Goal: Transaction & Acquisition: Purchase product/service

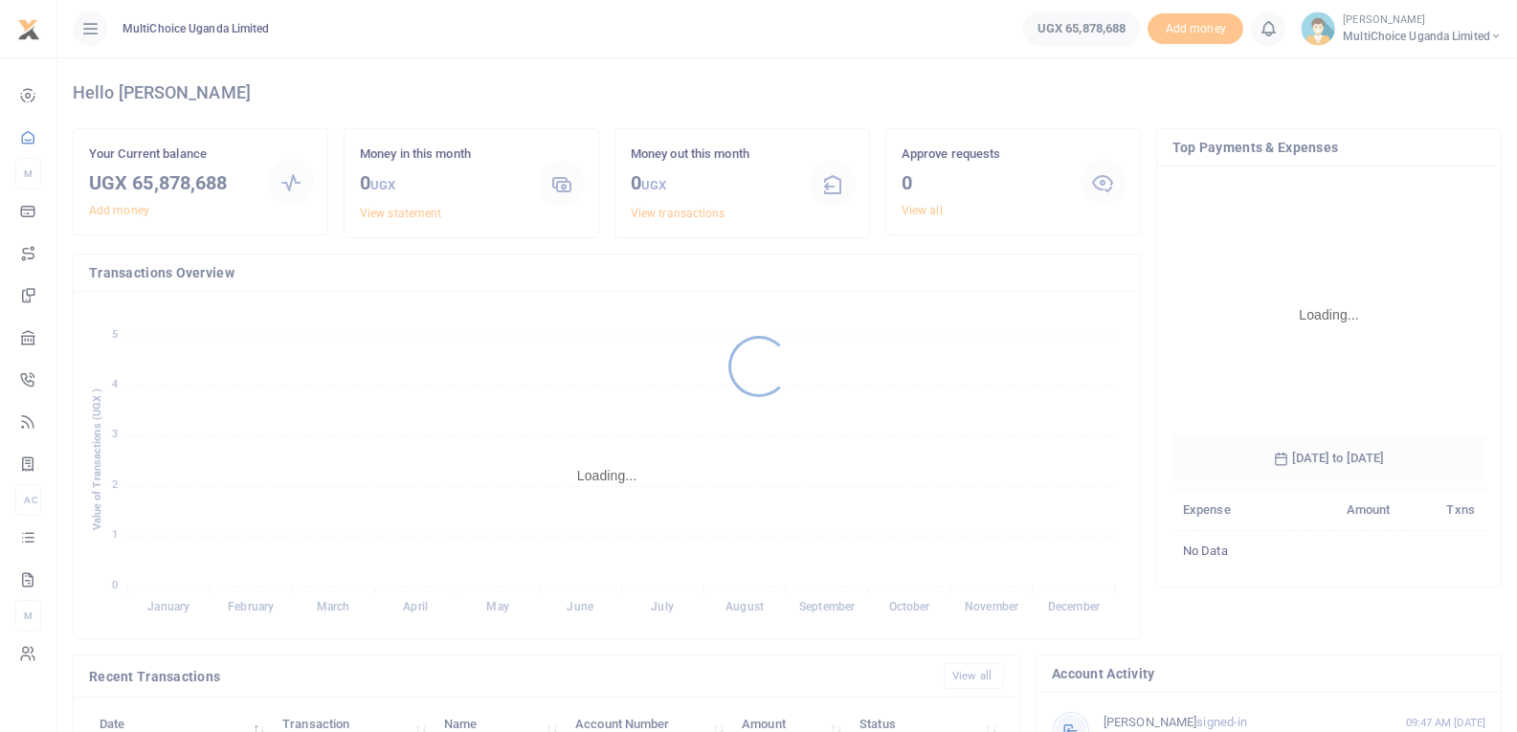
scroll to position [285, 300]
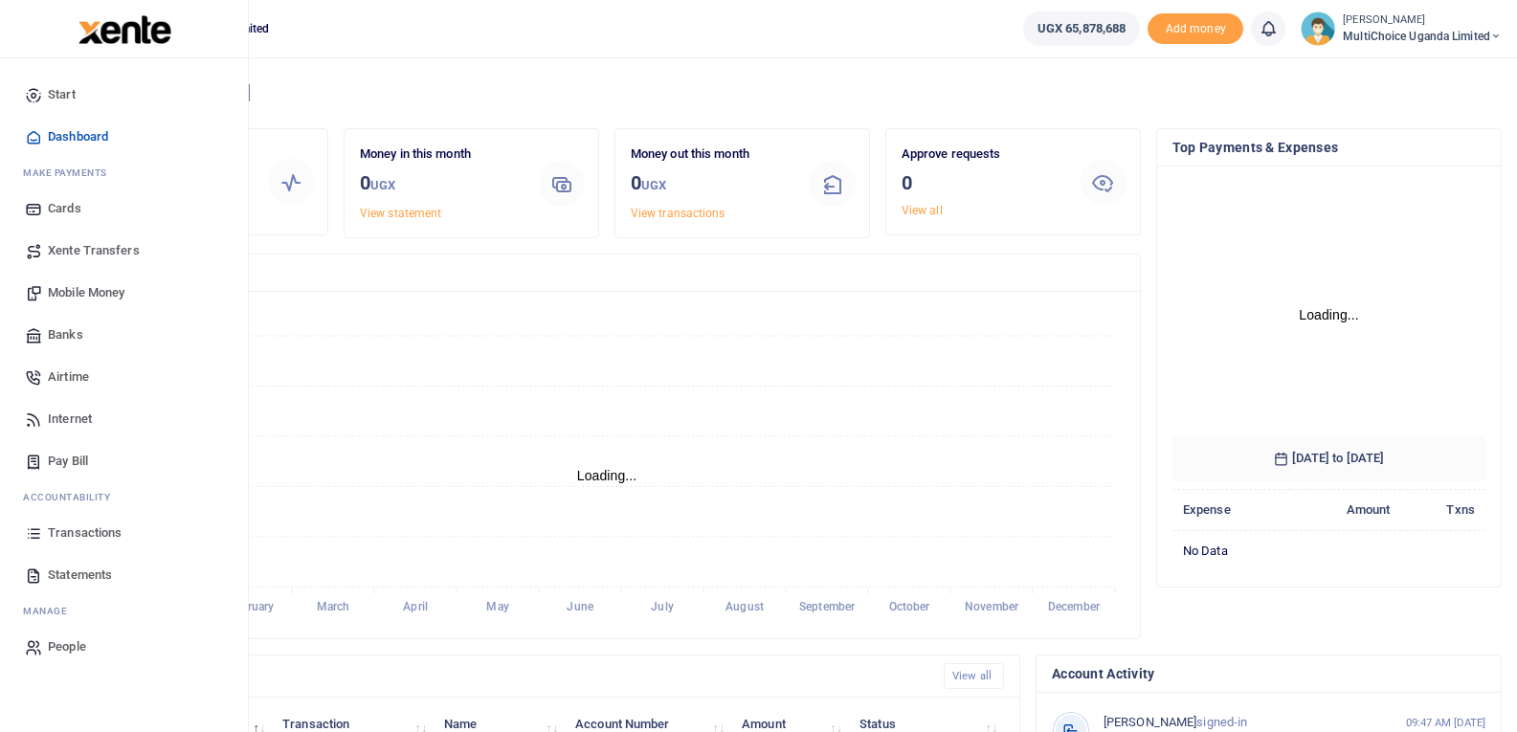
click at [65, 525] on span "Transactions" at bounding box center [85, 532] width 74 height 19
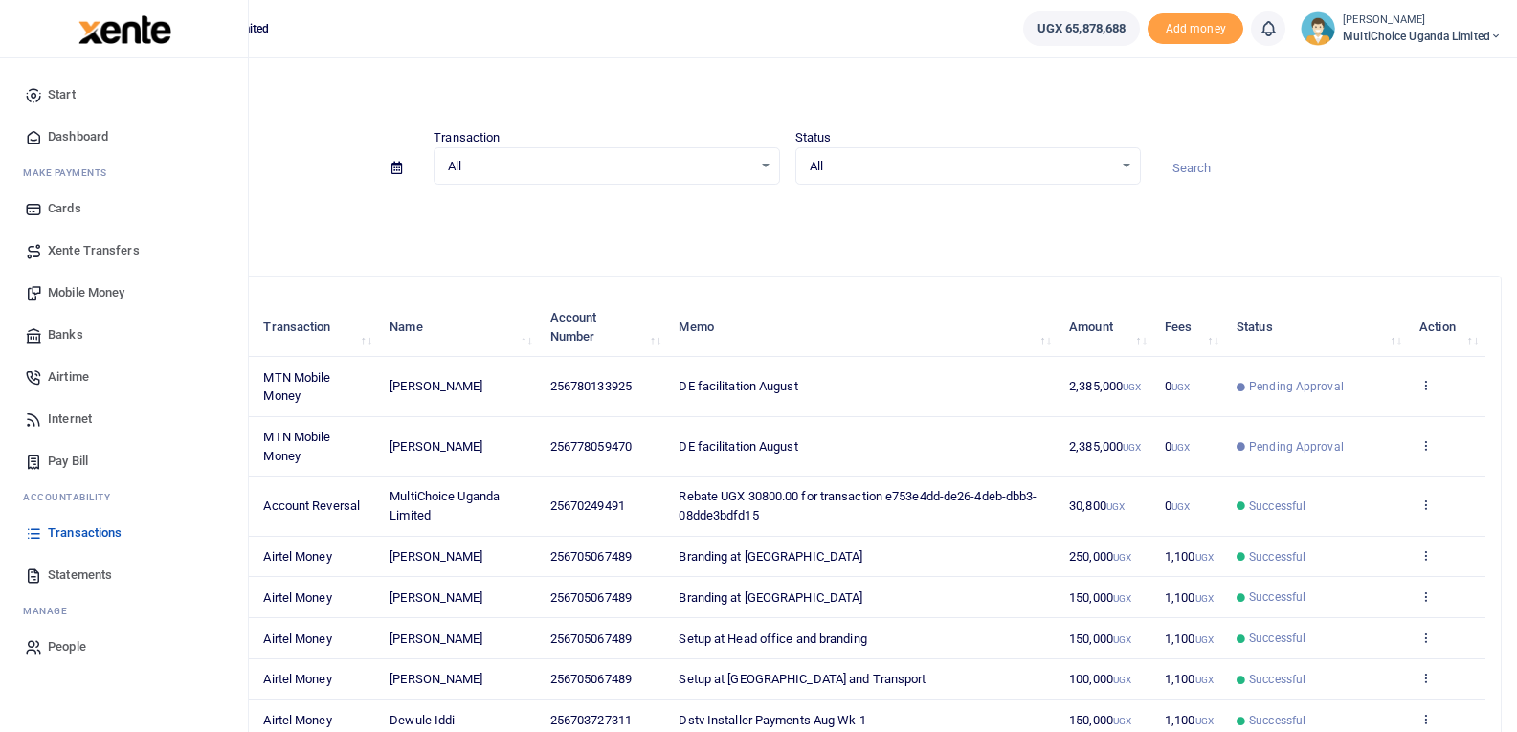
click at [52, 289] on span "Mobile Money" at bounding box center [86, 292] width 77 height 19
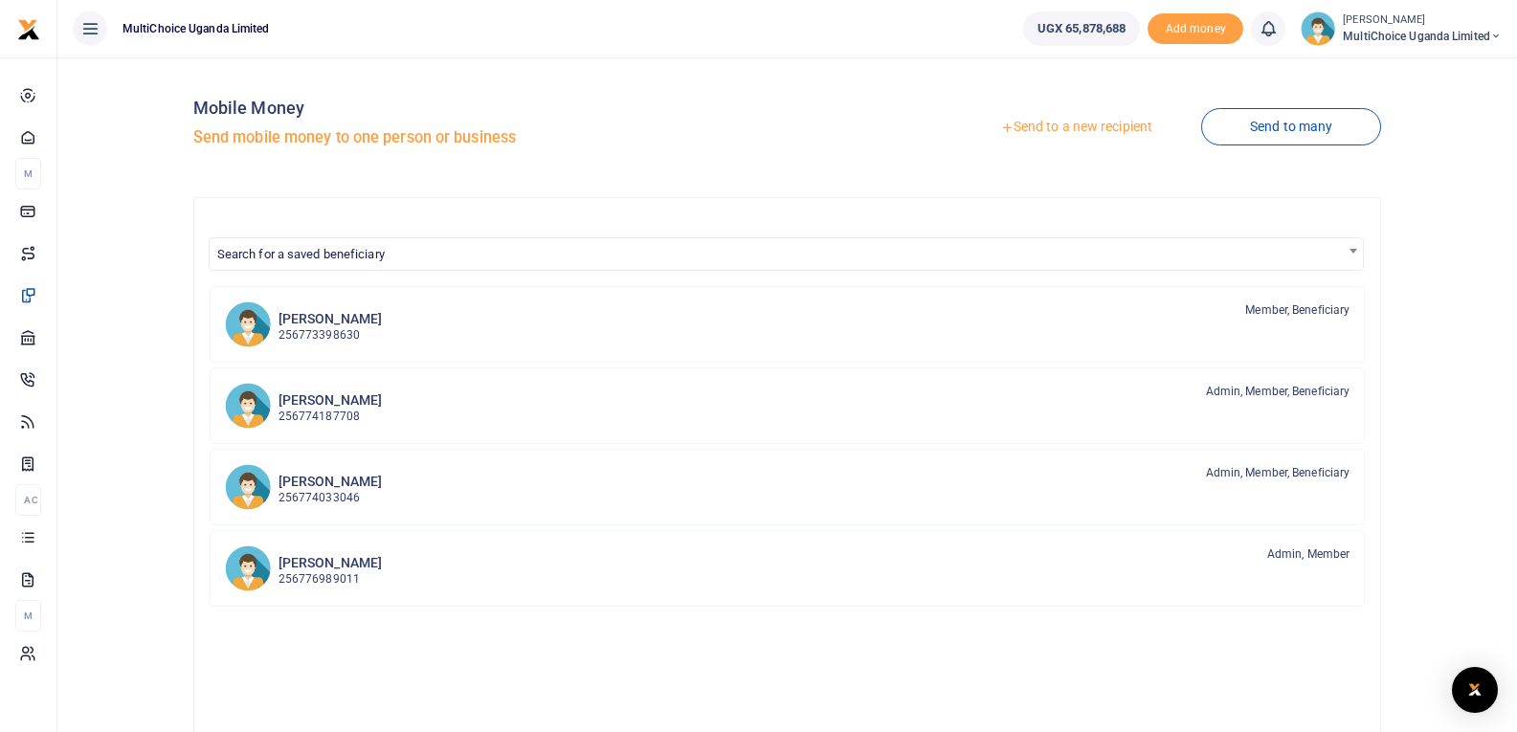
click at [1083, 127] on link "Send to a new recipient" at bounding box center [1076, 127] width 250 height 34
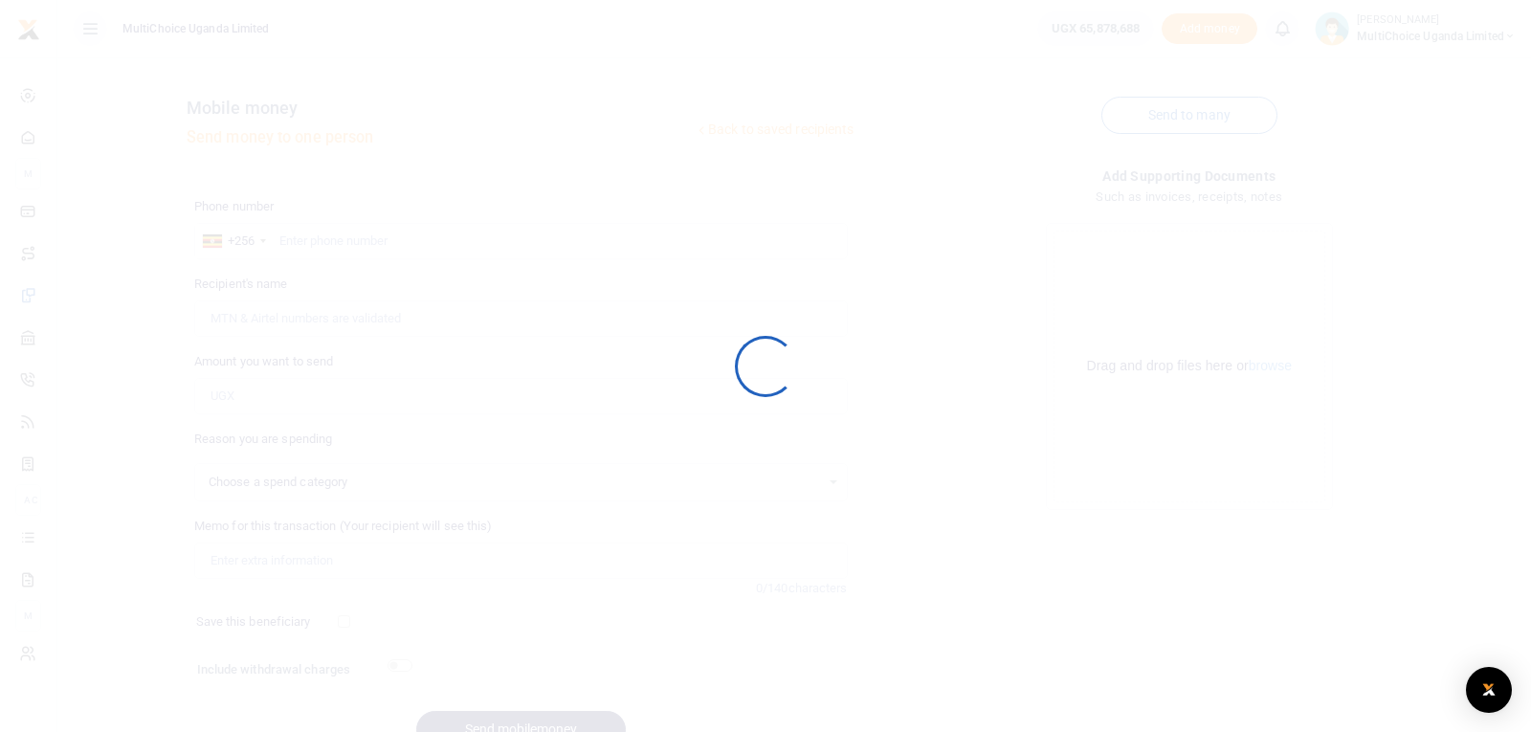
select select
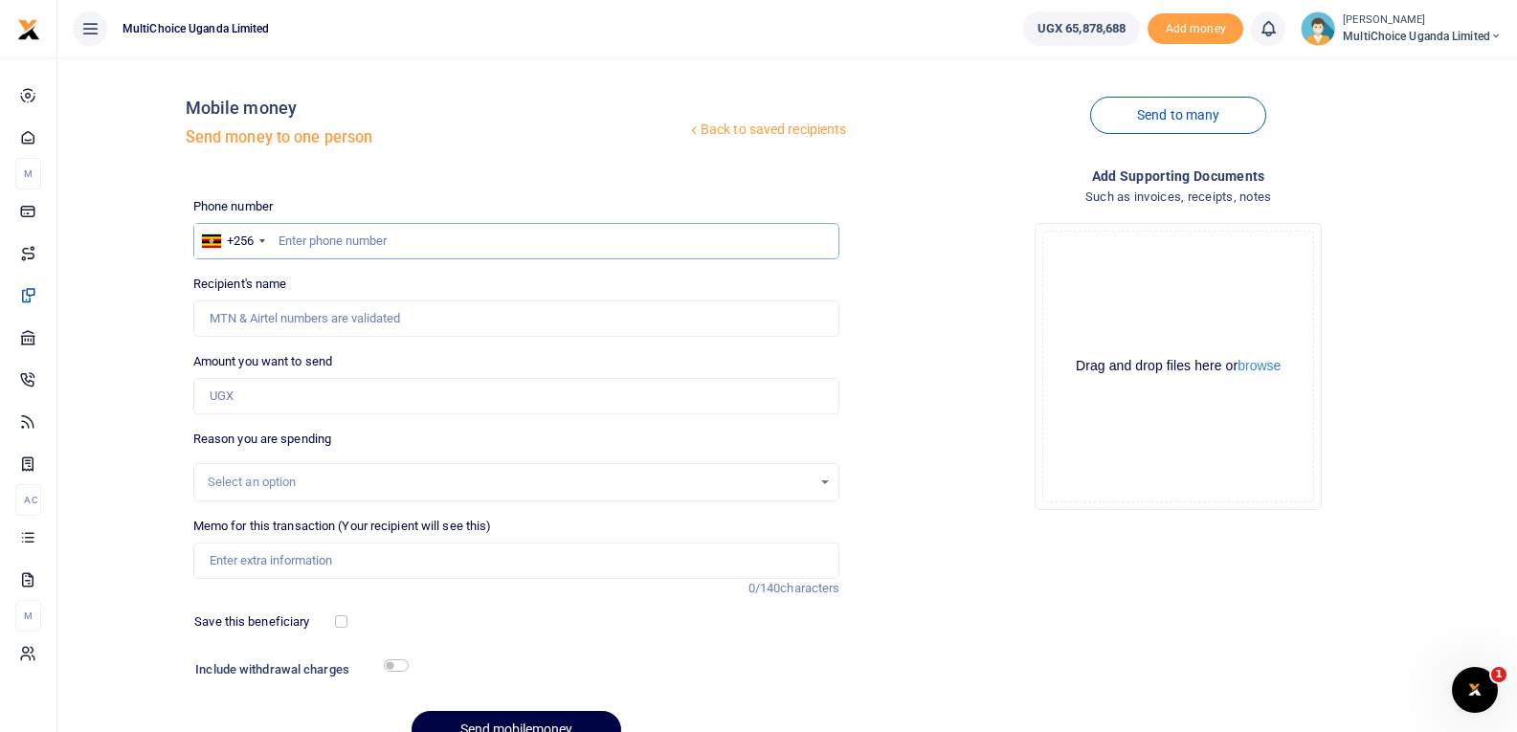
click at [336, 235] on input "text" at bounding box center [516, 241] width 647 height 36
type input "772625643"
type input "Jonah Wegoye"
type input "772625643"
click at [297, 387] on input "Amount you want to send" at bounding box center [516, 396] width 647 height 36
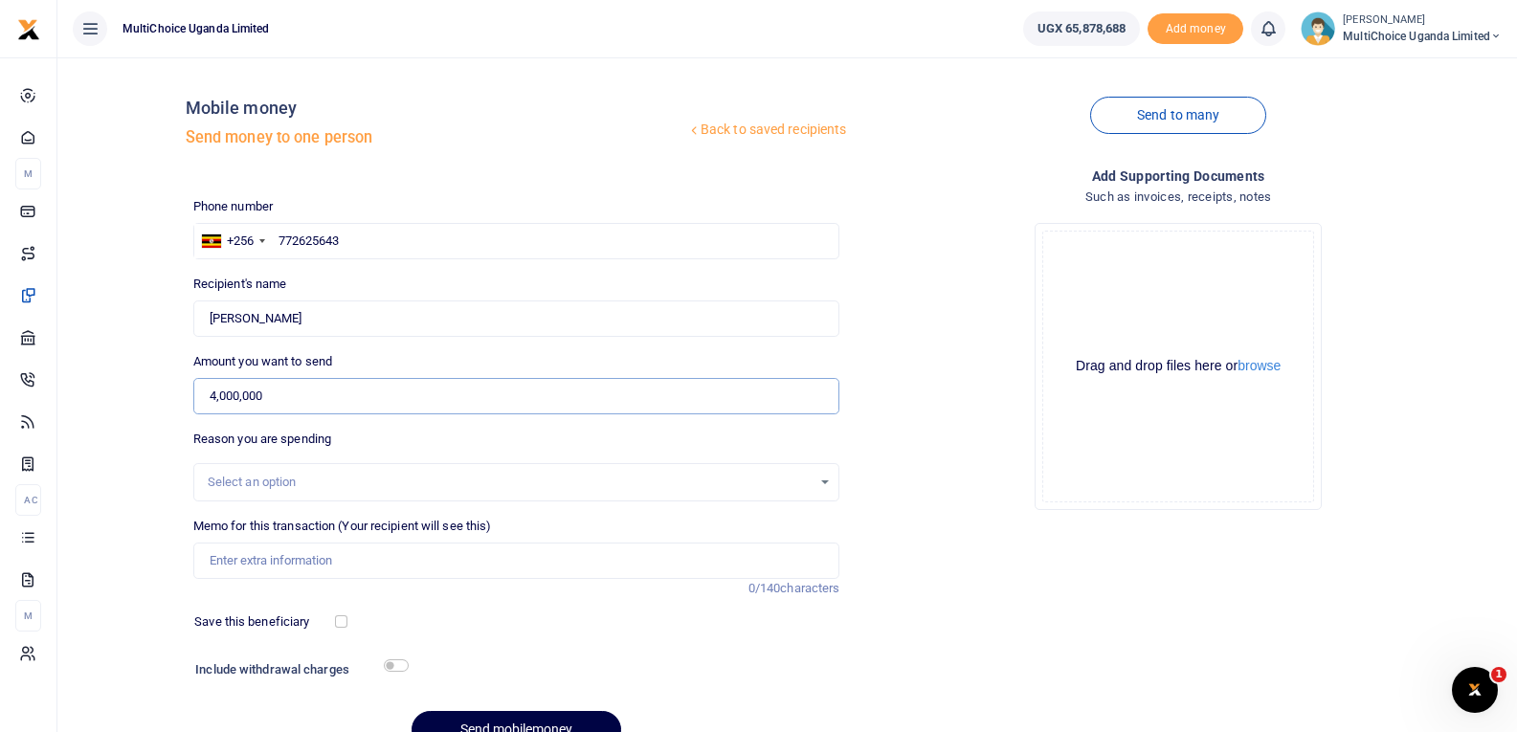
type input "4,000,000"
click at [339, 563] on input "Memo for this transaction (Your recipient will see this)" at bounding box center [516, 561] width 647 height 36
drag, startPoint x: 336, startPoint y: 564, endPoint x: 203, endPoint y: 577, distance: 133.7
click at [203, 577] on input "Jonah Wegoye S and T" at bounding box center [516, 561] width 647 height 36
type input "Jonah Wegoye S and T"
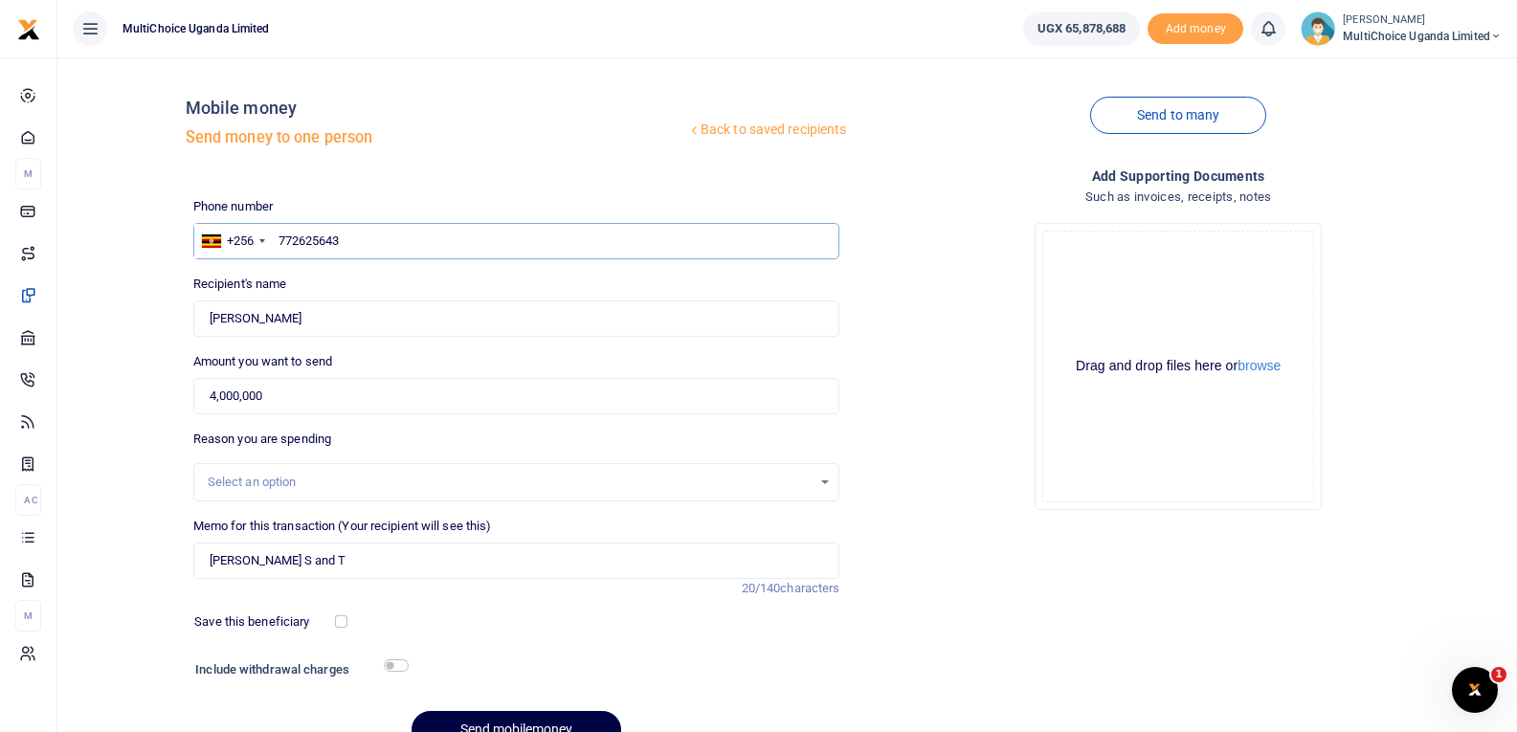
click at [300, 241] on input "772625643" at bounding box center [516, 241] width 647 height 36
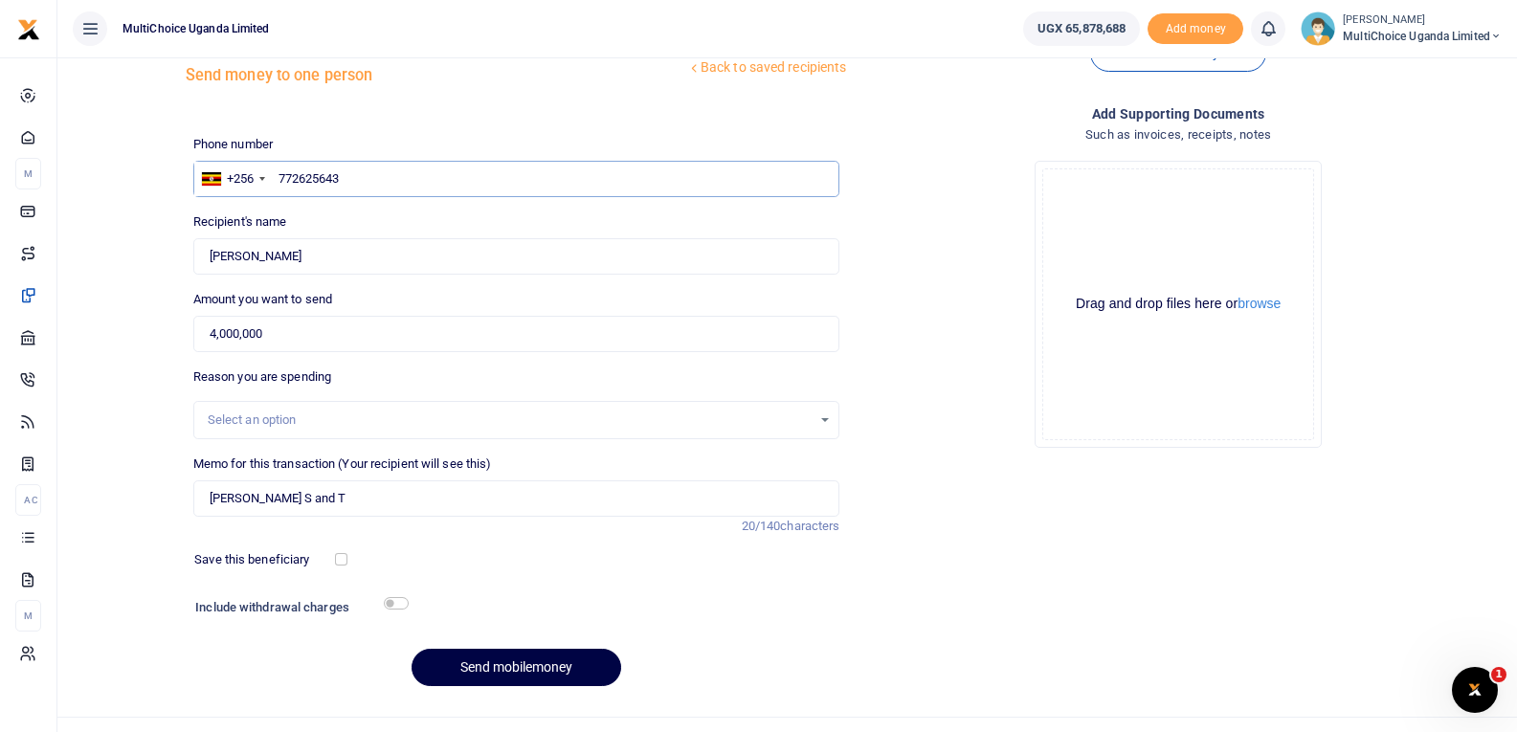
scroll to position [97, 0]
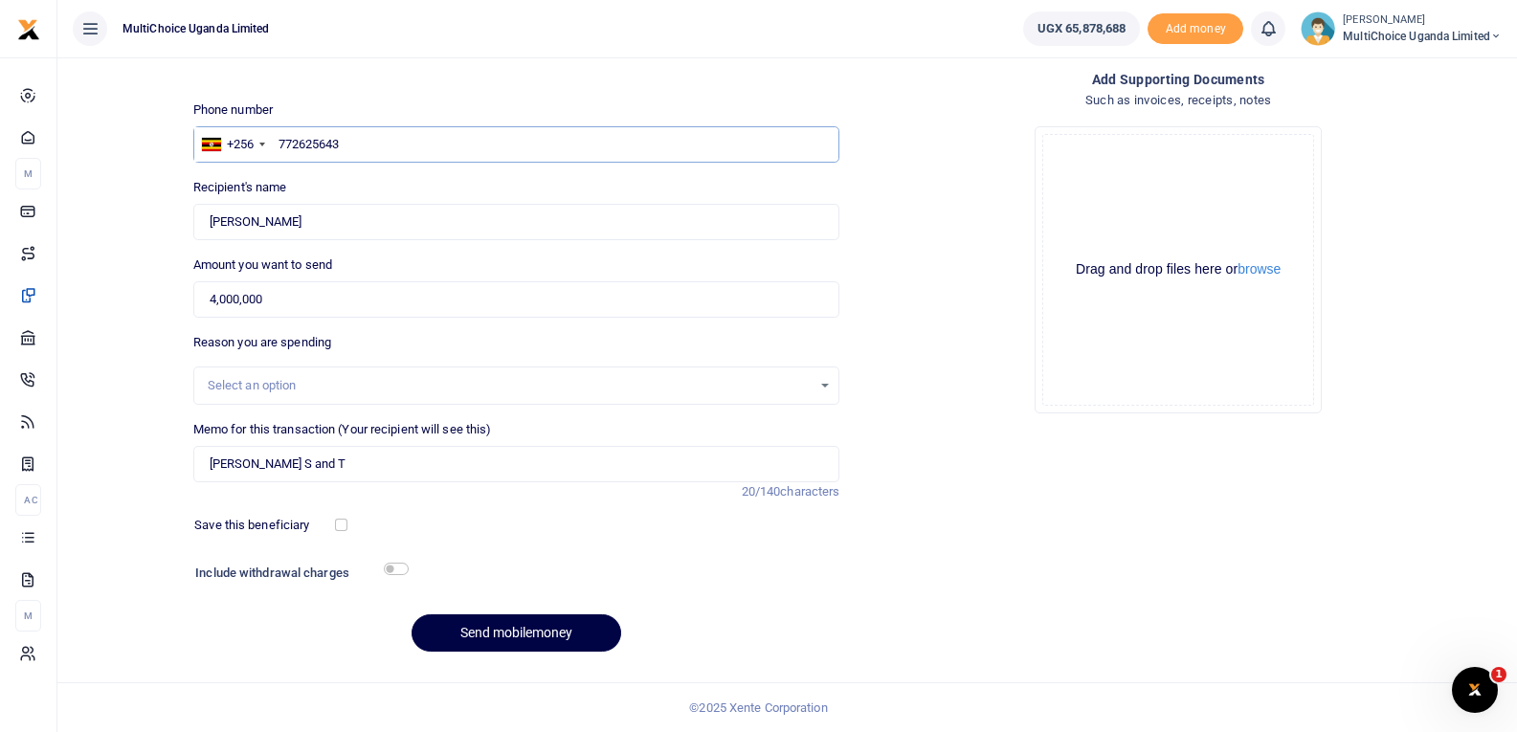
click at [512, 154] on input "772625643" at bounding box center [516, 144] width 647 height 36
click at [528, 628] on button "Send mobilemoney" at bounding box center [516, 632] width 210 height 37
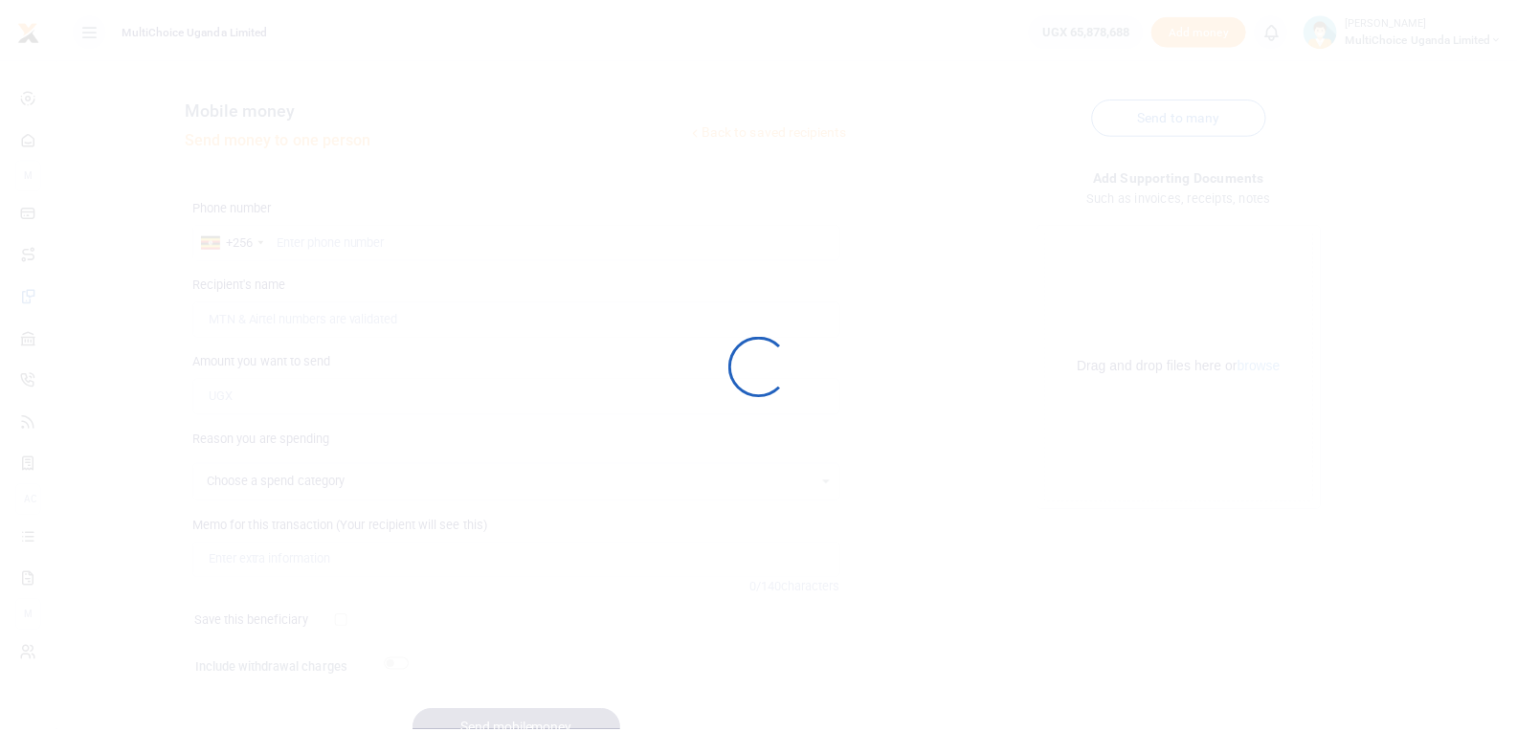
scroll to position [97, 0]
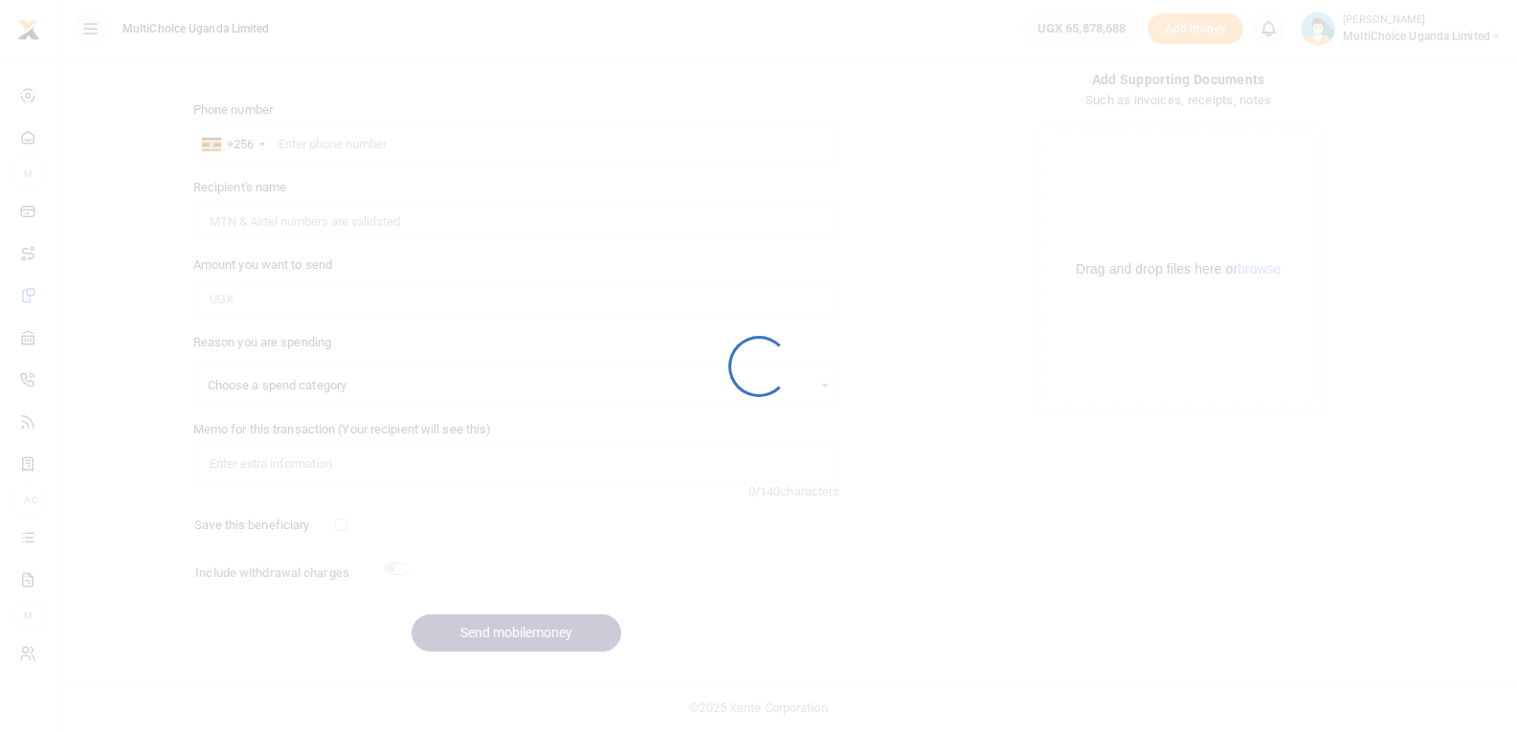
select select
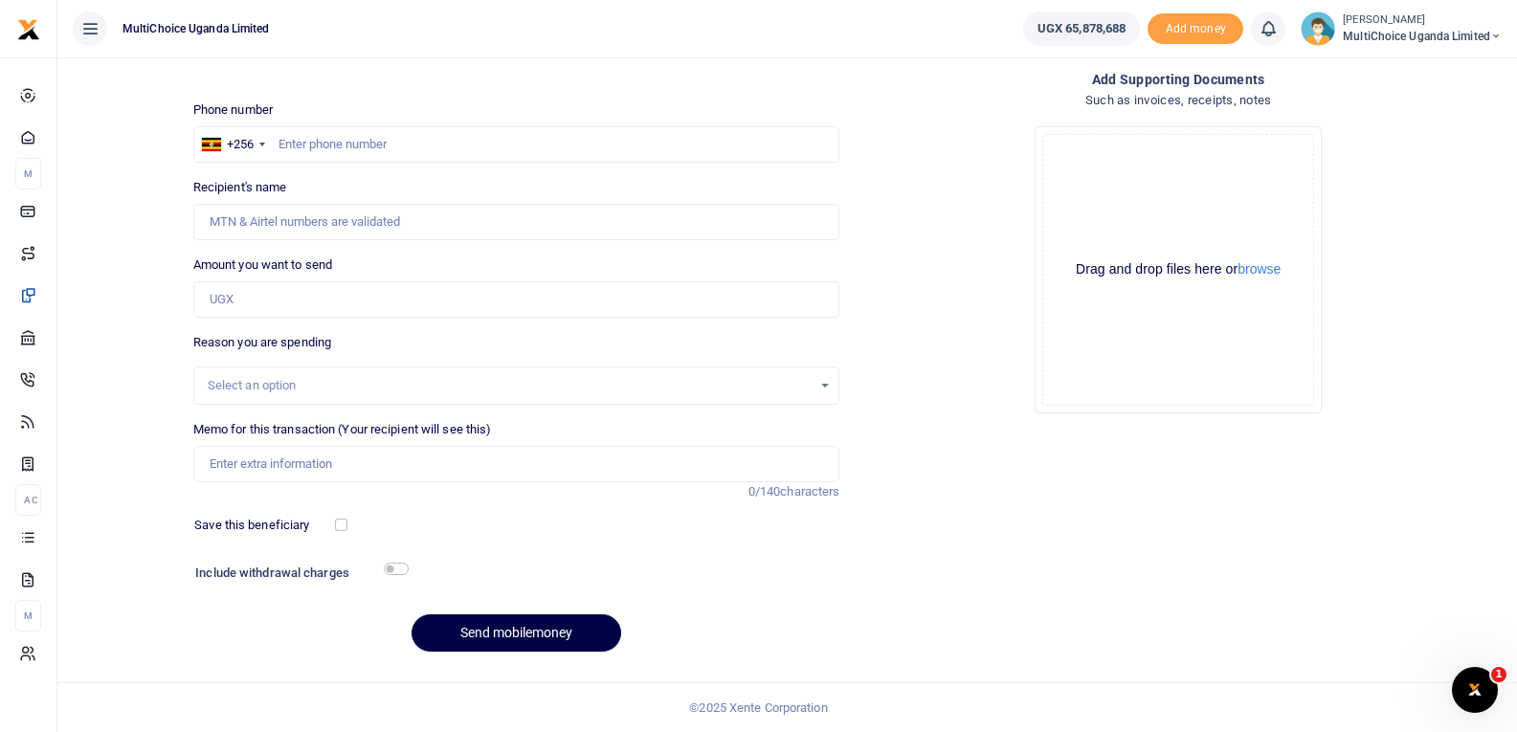
scroll to position [0, 0]
click at [351, 150] on input "text" at bounding box center [516, 144] width 647 height 36
type input "772625643"
type input "[PERSON_NAME]"
type input "772625643"
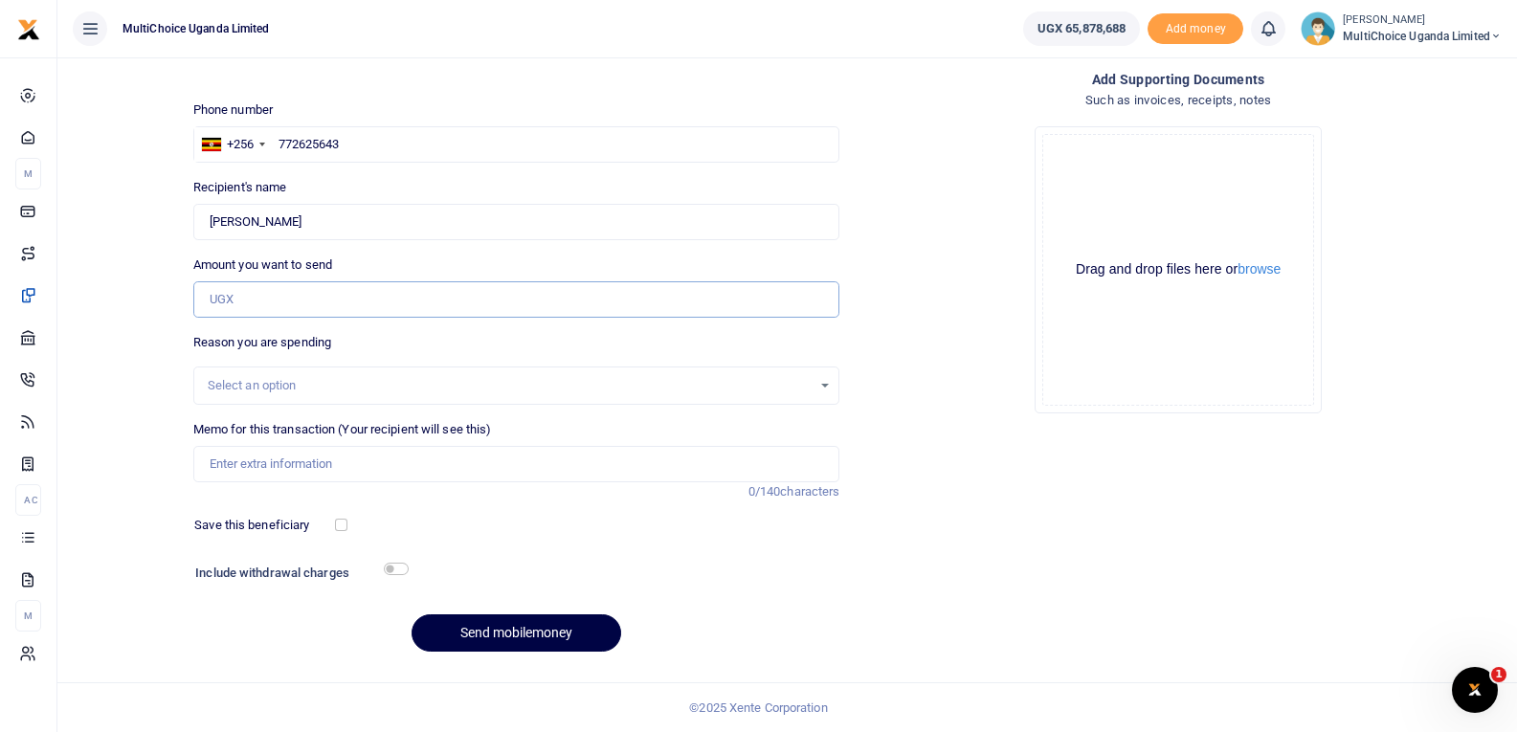
click at [300, 305] on input "Amount you want to send" at bounding box center [516, 299] width 647 height 36
type input "1,307,250"
click at [318, 476] on input "Memo for this transaction (Your recipient will see this)" at bounding box center [516, 464] width 647 height 36
type input "[PERSON_NAME] S and T"
click at [478, 632] on button "Send mobilemoney" at bounding box center [516, 632] width 210 height 37
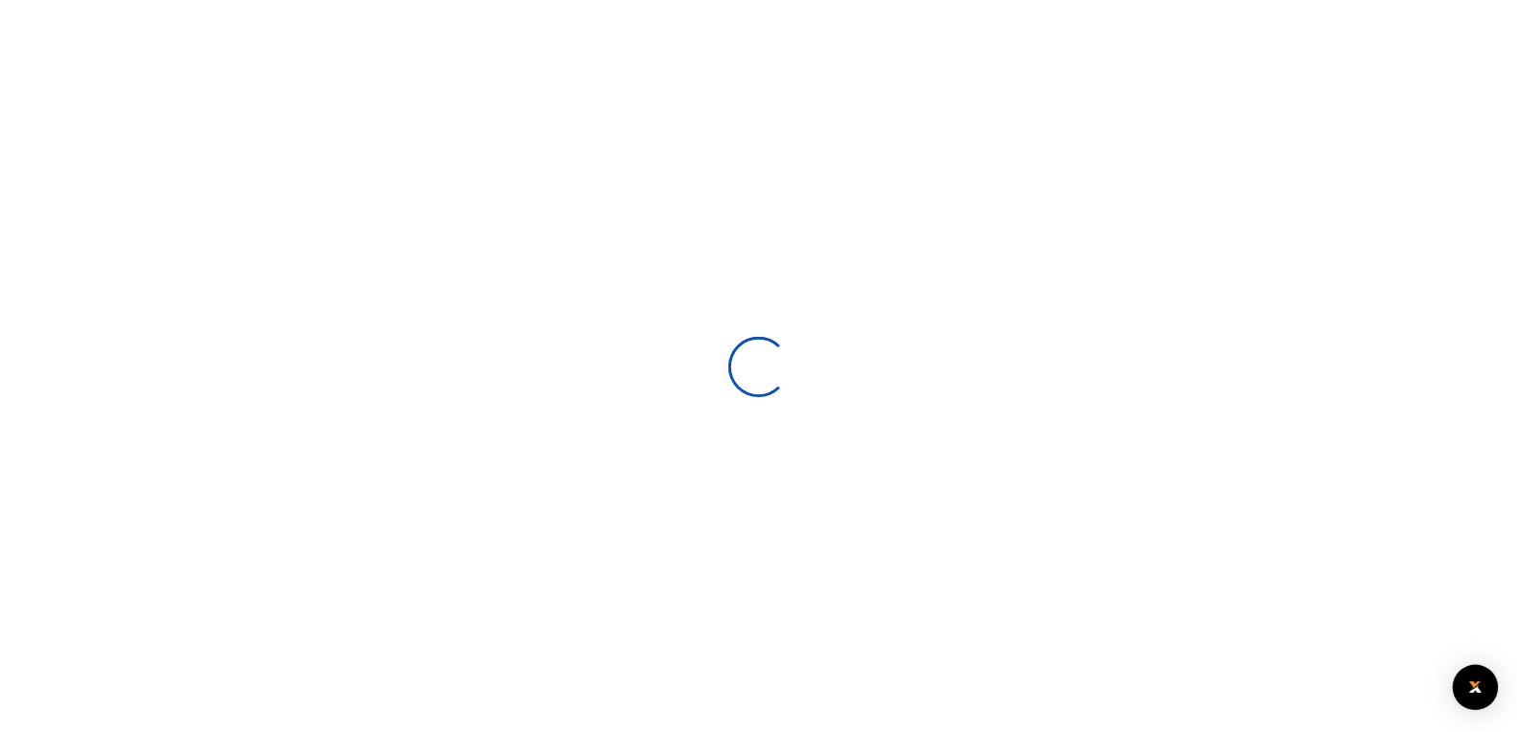
scroll to position [97, 0]
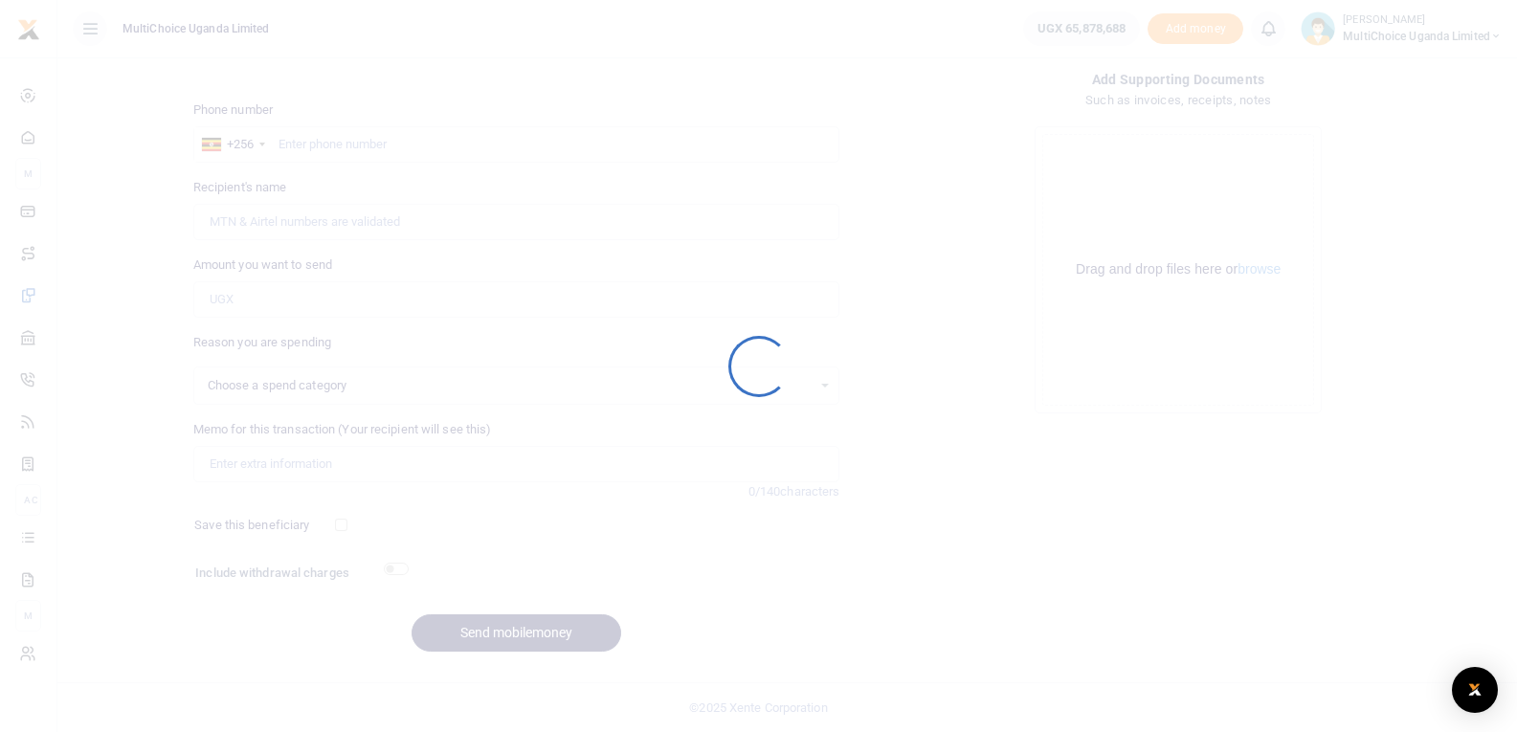
select select
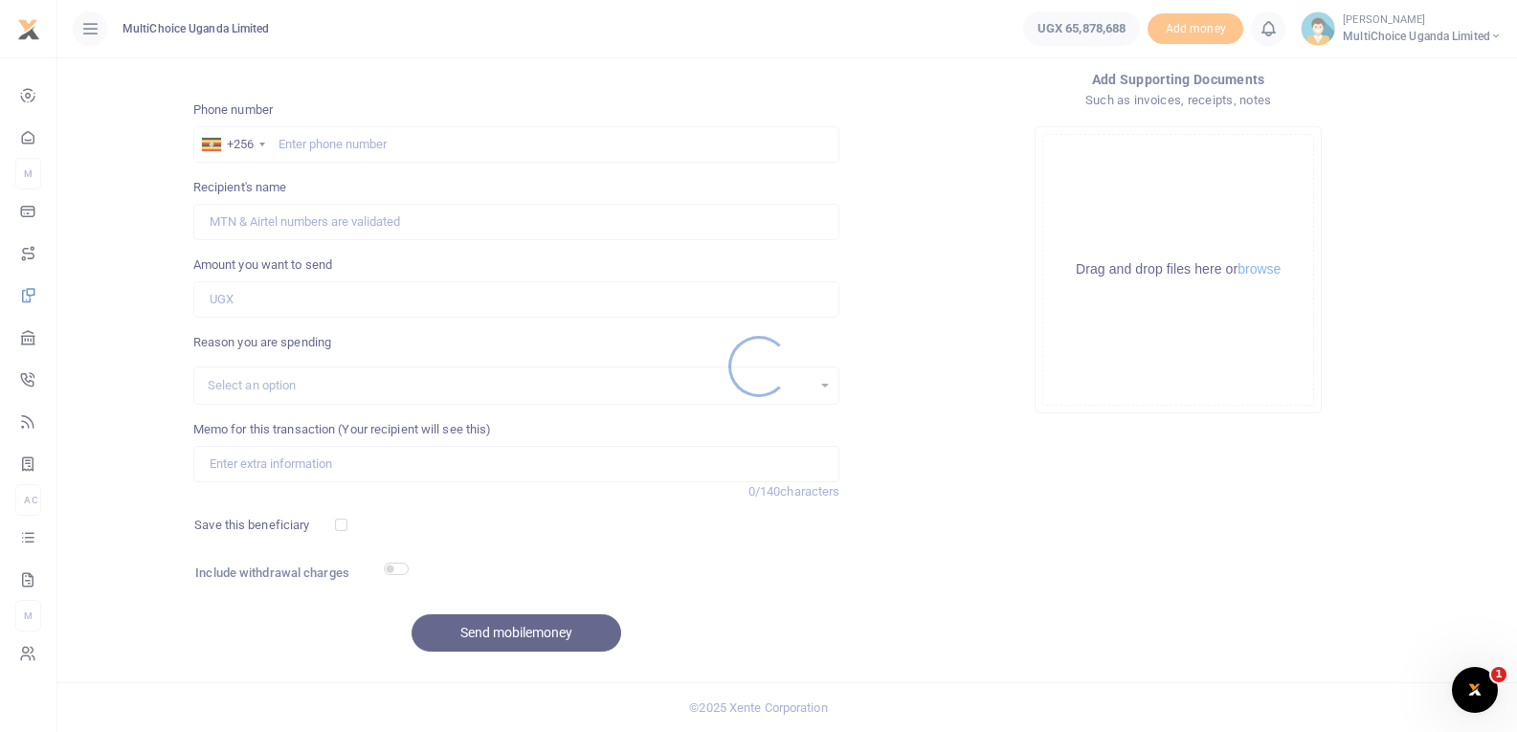
scroll to position [0, 0]
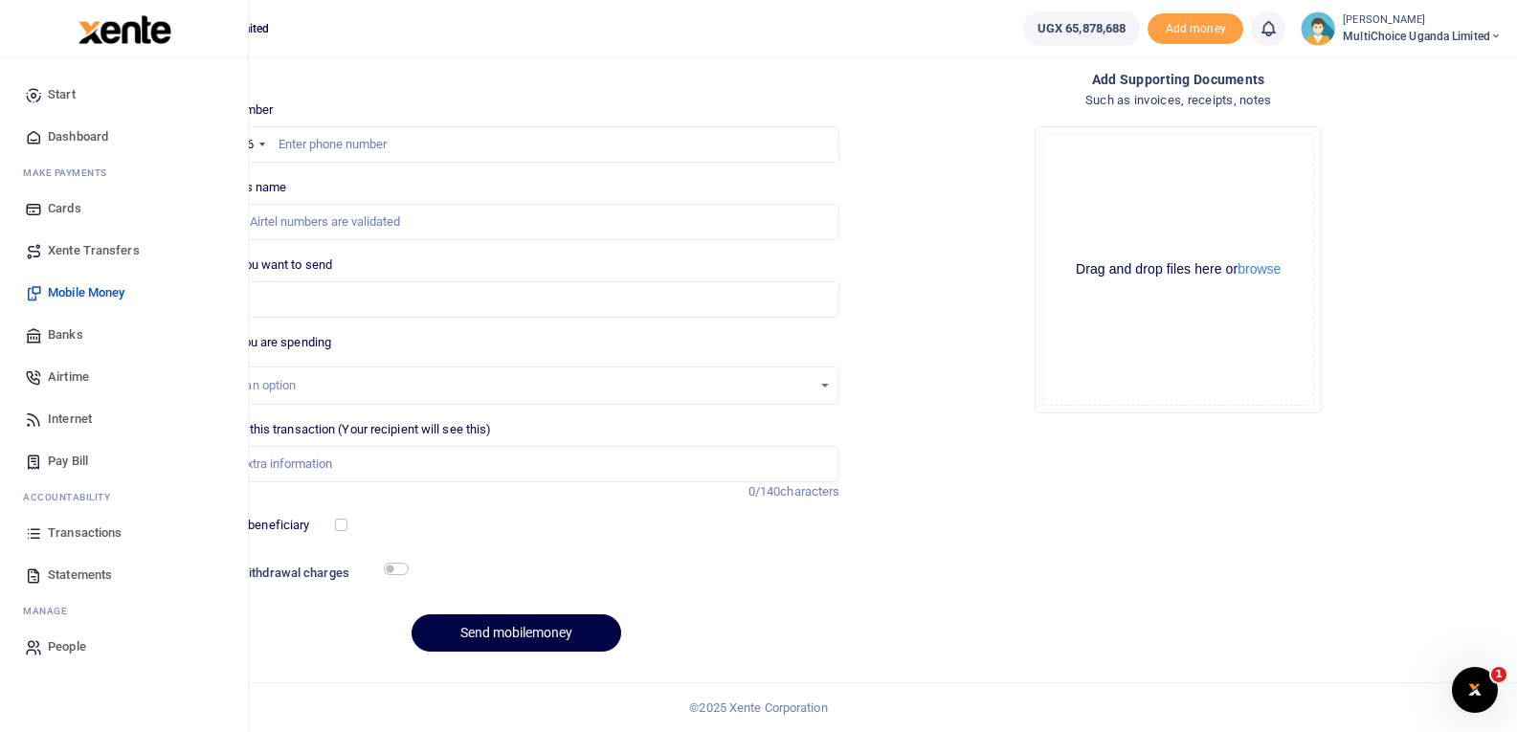
click at [70, 535] on span "Transactions" at bounding box center [85, 532] width 74 height 19
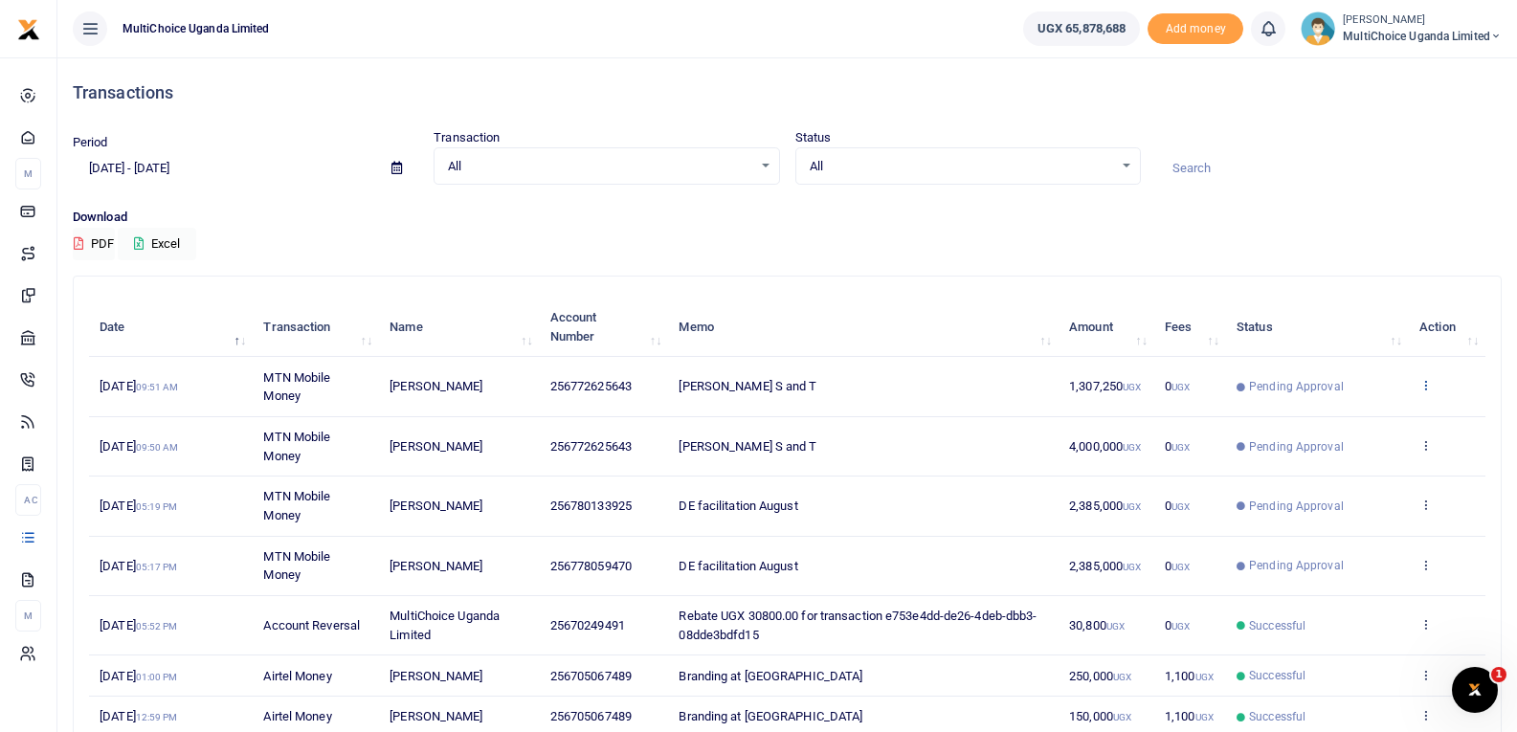
click at [1426, 383] on icon at bounding box center [1425, 384] width 12 height 13
click at [1388, 420] on link "View details" at bounding box center [1354, 417] width 151 height 27
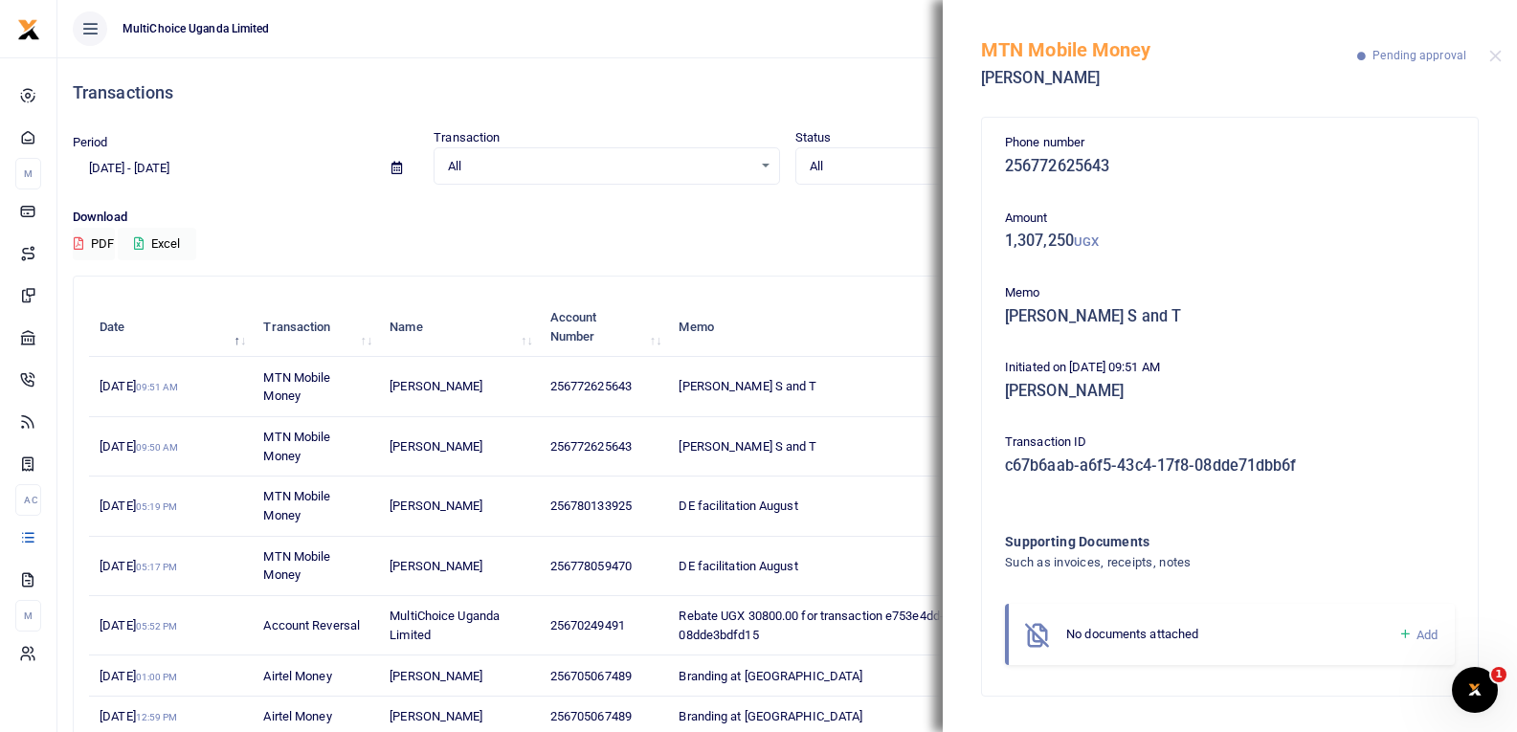
click at [1405, 635] on icon at bounding box center [1405, 634] width 14 height 17
click at [1403, 629] on icon at bounding box center [1405, 634] width 14 height 17
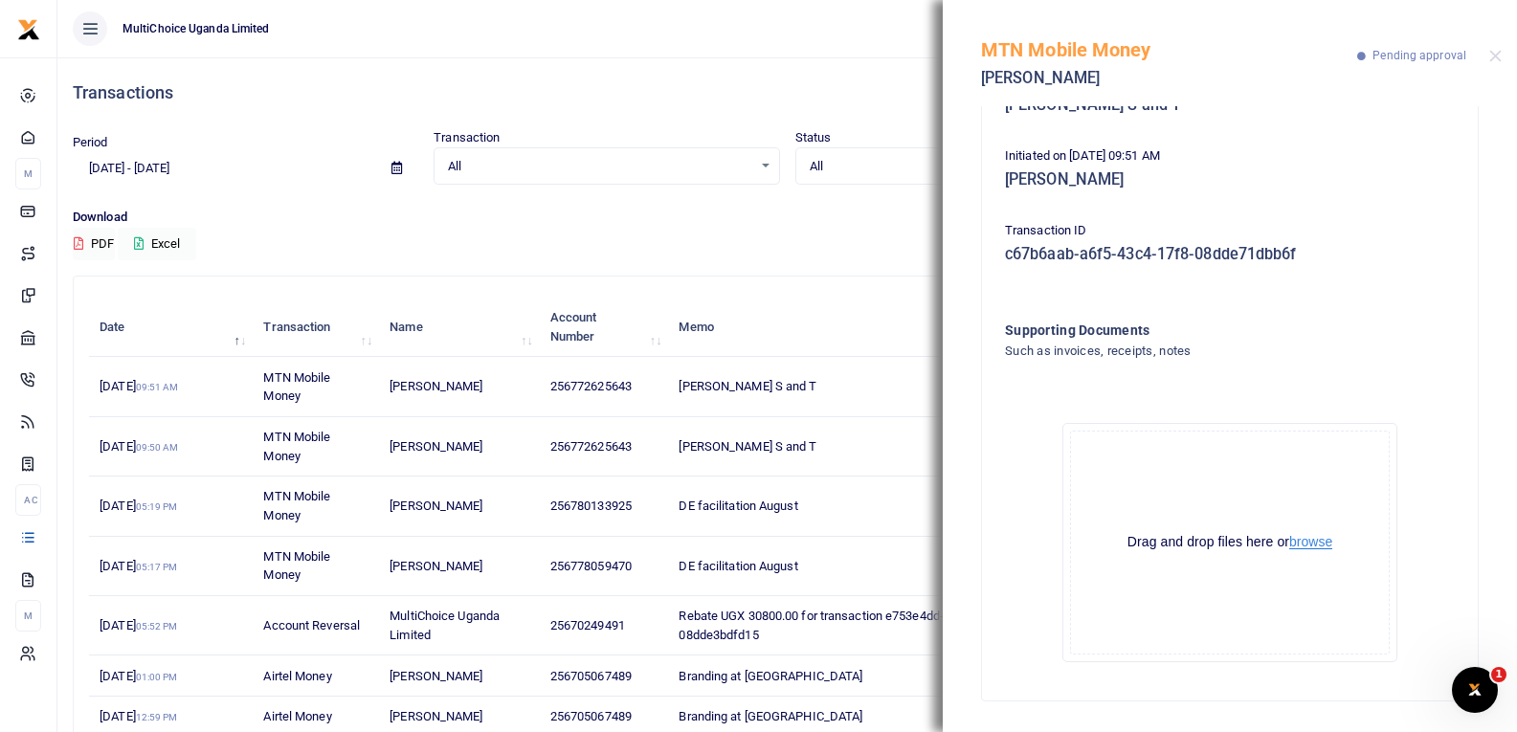
click at [1329, 535] on button "browse" at bounding box center [1310, 542] width 43 height 14
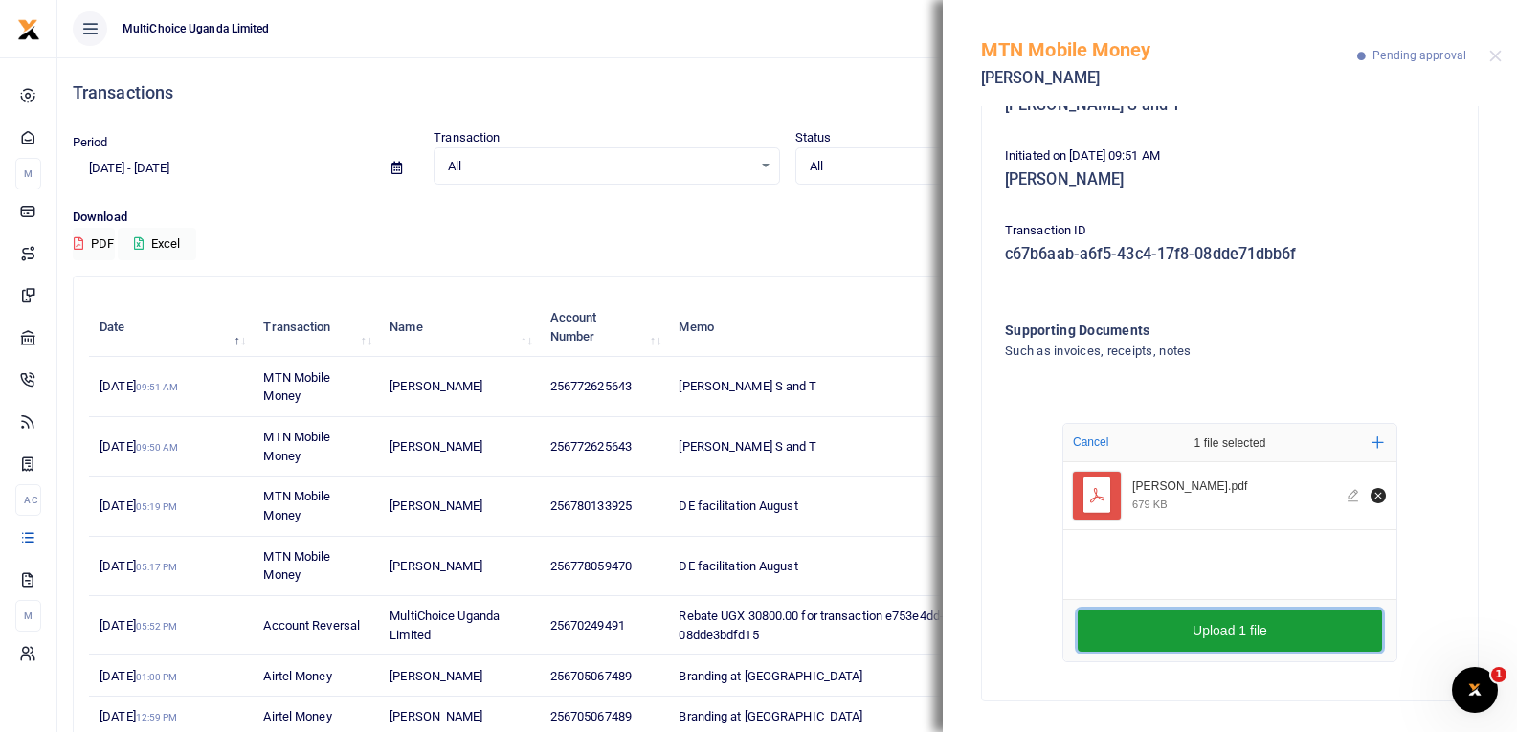
click at [1210, 625] on button "Upload 1 file" at bounding box center [1230, 631] width 304 height 42
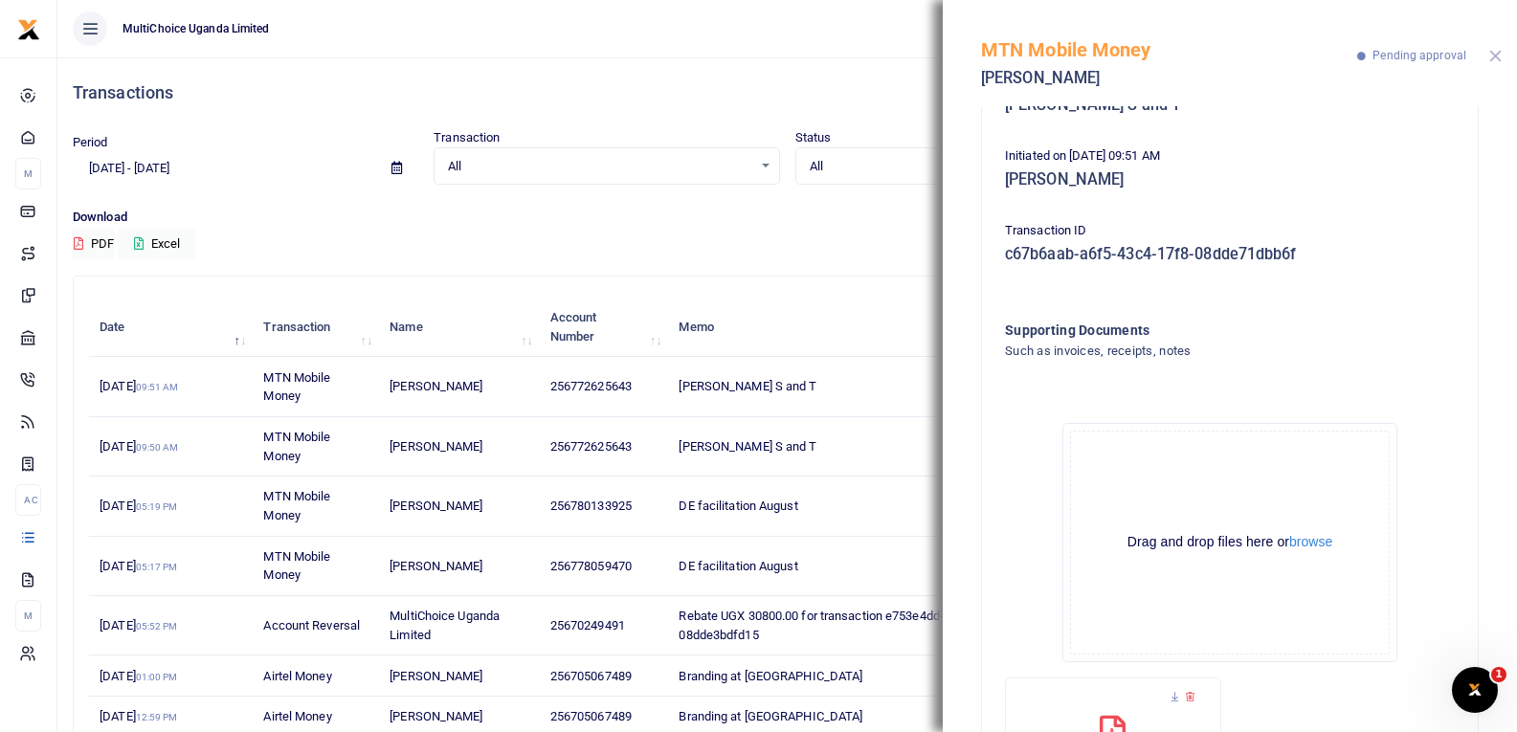
click at [1499, 60] on button "Close" at bounding box center [1495, 56] width 12 height 12
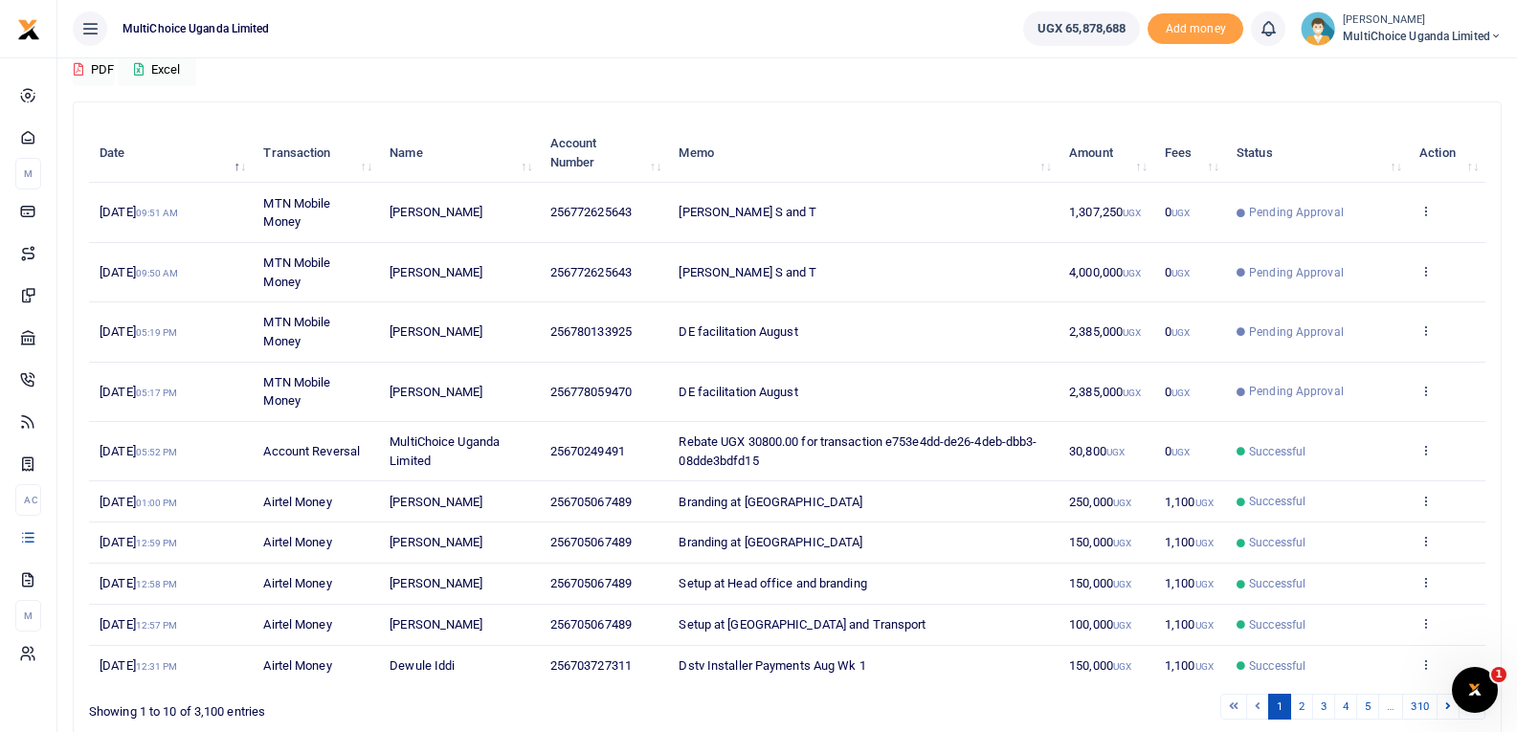
scroll to position [0, 0]
